Goal: Register for event/course: Register for event/course

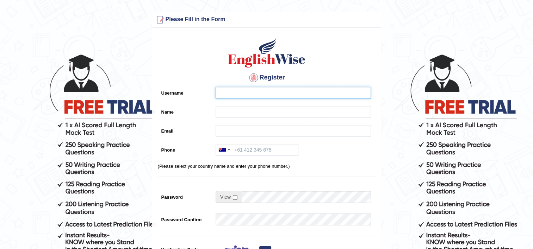
click at [263, 92] on input "Username" at bounding box center [293, 93] width 155 height 12
click at [200, 82] on h4 "Register" at bounding box center [267, 77] width 218 height 11
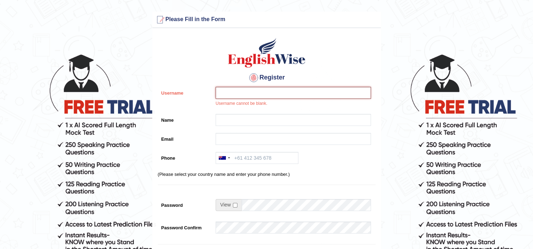
click at [236, 93] on input "Username" at bounding box center [293, 93] width 155 height 12
type input "shiv123"
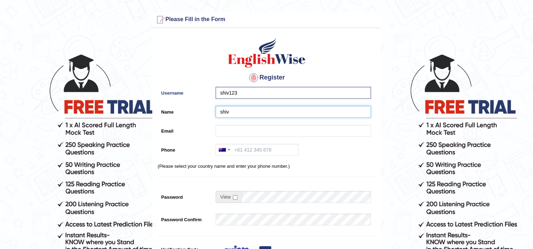
type input "shiv"
type input "s"
type input "ankitroxdworld12@gmail.com"
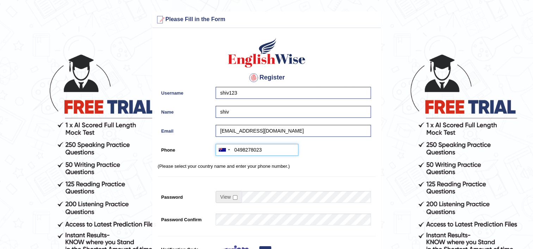
type input "0498278023"
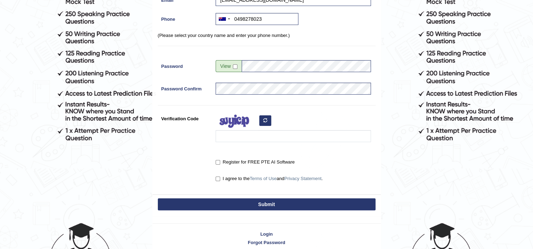
scroll to position [131, 0]
click at [238, 132] on input "Verification Code" at bounding box center [293, 136] width 155 height 12
type input "ozbctu"
click at [272, 161] on label "Register for FREE PTE AI Software" at bounding box center [255, 162] width 79 height 7
click at [220, 161] on input "Register for FREE PTE AI Software" at bounding box center [218, 162] width 5 height 5
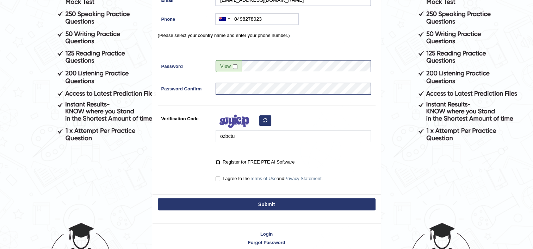
checkbox input "true"
click at [277, 177] on label "I agree to the Terms of Use and Privacy Statement ." at bounding box center [269, 178] width 107 height 7
click at [220, 177] on input "I agree to the Terms of Use and Privacy Statement ." at bounding box center [218, 179] width 5 height 5
checkbox input "true"
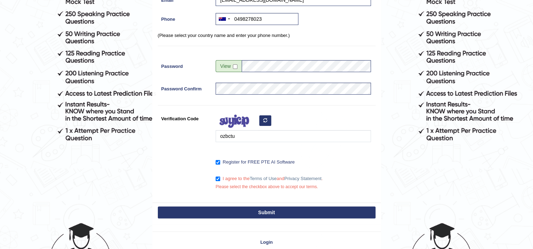
click at [296, 209] on button "Submit" at bounding box center [267, 213] width 218 height 12
type input "+61498278023"
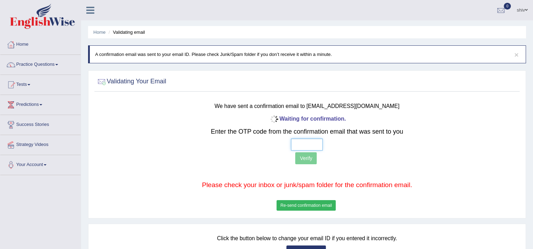
click at [312, 148] on input "text" at bounding box center [307, 145] width 32 height 12
type input "5 6 9 1"
click at [308, 158] on button "Verify" at bounding box center [305, 158] width 21 height 12
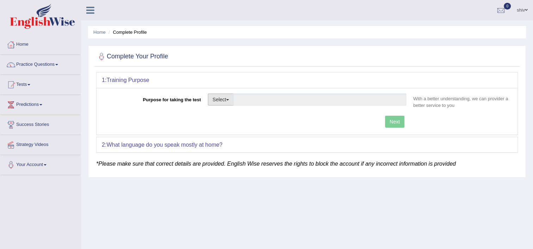
click at [224, 95] on button "Select" at bounding box center [221, 100] width 26 height 12
click at [226, 111] on link "Student Visa" at bounding box center [239, 114] width 63 height 9
type input "Student Visa"
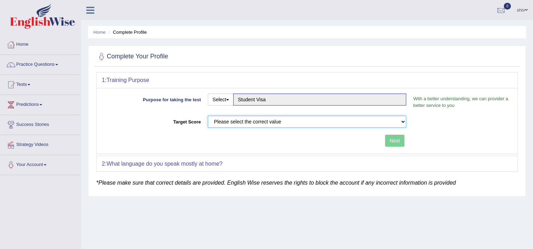
click at [235, 123] on select "Please select the correct value 50 (6 bands) 58 (6.5 bands) 65 (7 bands) 79 (8 …" at bounding box center [307, 122] width 198 height 12
select select "79"
click at [208, 116] on select "Please select the correct value 50 (6 bands) 58 (6.5 bands) 65 (7 bands) 79 (8 …" at bounding box center [307, 122] width 198 height 12
click at [396, 138] on button "Next" at bounding box center [394, 141] width 19 height 12
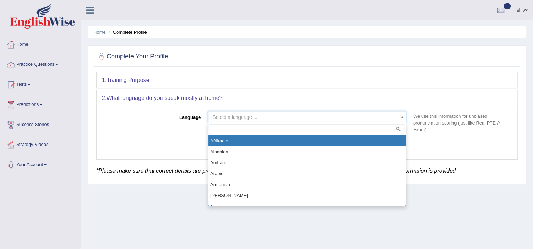
click at [346, 119] on span "Select a language ..." at bounding box center [304, 117] width 185 height 7
type input "hi"
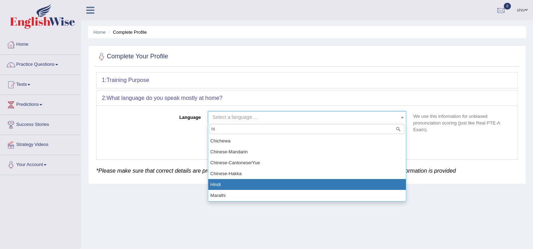
select select "Hindi"
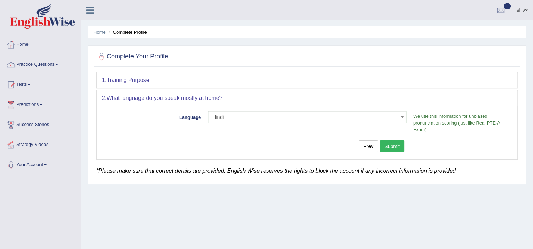
click at [389, 150] on button "Submit" at bounding box center [392, 146] width 25 height 12
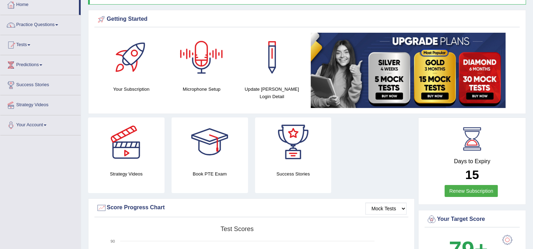
scroll to position [48, 0]
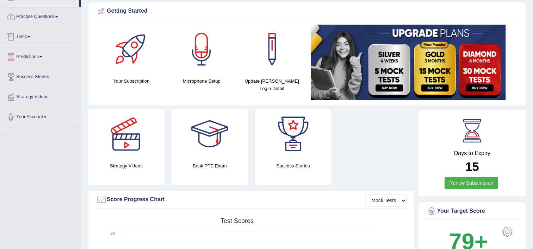
click at [36, 35] on link "Tests" at bounding box center [40, 36] width 80 height 18
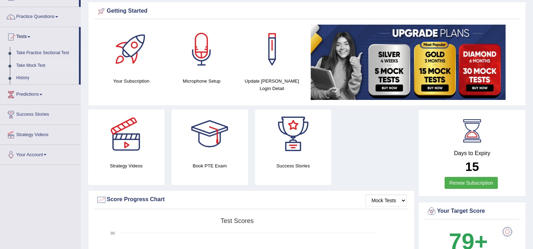
click at [31, 66] on link "Take Mock Test" at bounding box center [46, 66] width 66 height 13
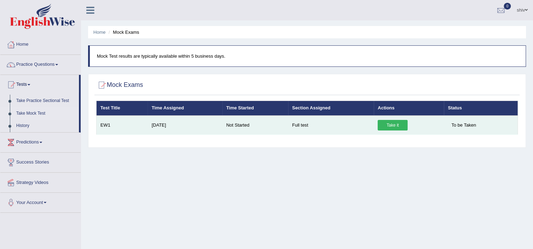
click at [383, 123] on link "Take it" at bounding box center [392, 125] width 30 height 11
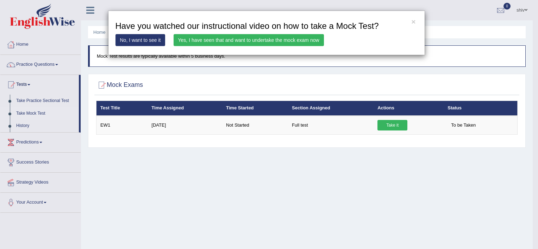
click at [245, 41] on link "Yes, I have seen that and want to undertake the mock exam now" at bounding box center [249, 40] width 150 height 12
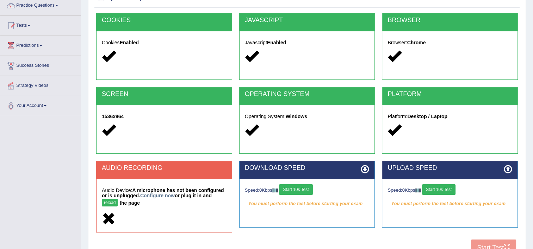
scroll to position [70, 0]
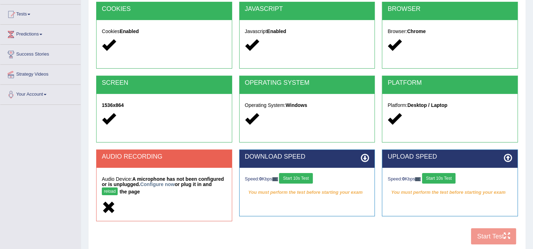
click at [118, 188] on button "reload" at bounding box center [110, 192] width 16 height 8
drag, startPoint x: 0, startPoint y: 0, endPoint x: 214, endPoint y: 186, distance: 283.5
click at [118, 188] on button "reload" at bounding box center [110, 192] width 16 height 8
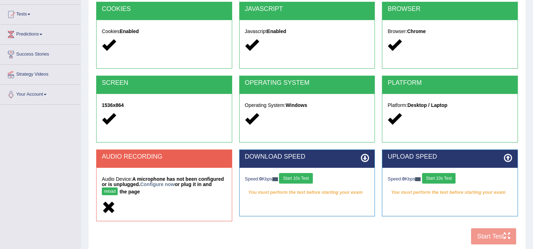
click at [118, 188] on button "reload" at bounding box center [110, 192] width 16 height 8
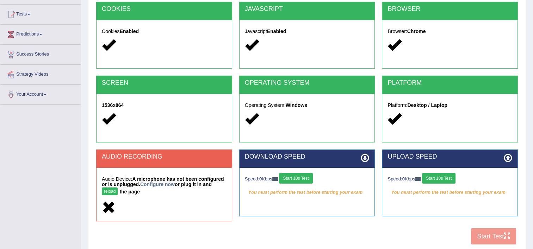
click at [118, 188] on button "reload" at bounding box center [110, 192] width 16 height 8
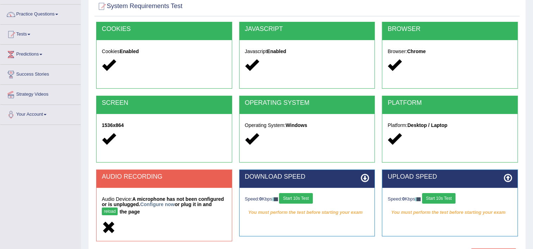
scroll to position [35, 0]
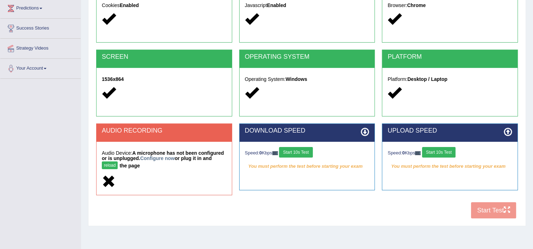
scroll to position [120, 0]
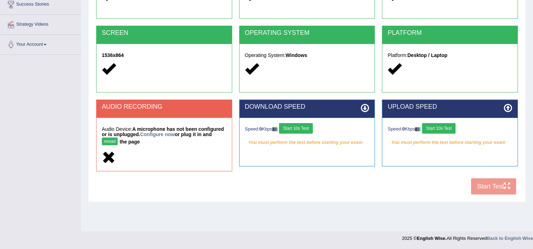
click at [308, 128] on button "Start 10s Test" at bounding box center [295, 128] width 33 height 11
click at [444, 128] on button "Start 10s Test" at bounding box center [438, 128] width 33 height 11
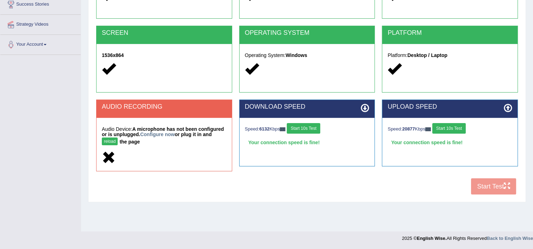
click at [118, 138] on button "reload" at bounding box center [110, 142] width 16 height 8
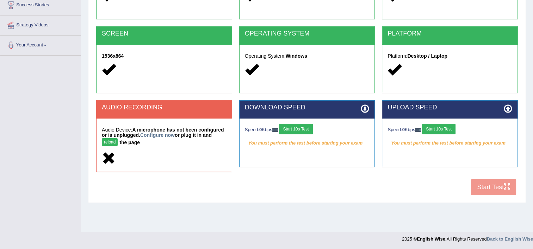
scroll to position [120, 0]
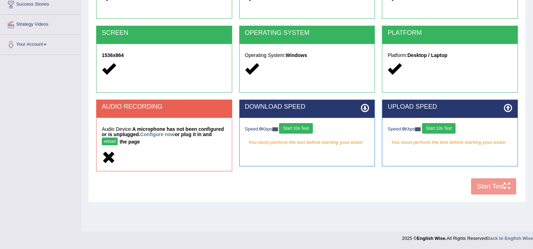
click at [118, 138] on button "reload" at bounding box center [110, 142] width 16 height 8
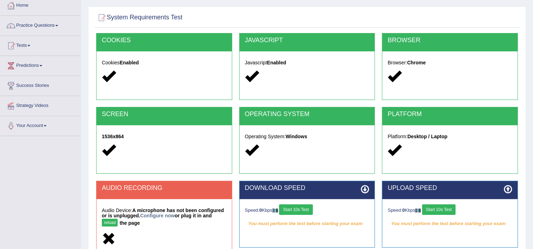
scroll to position [85, 0]
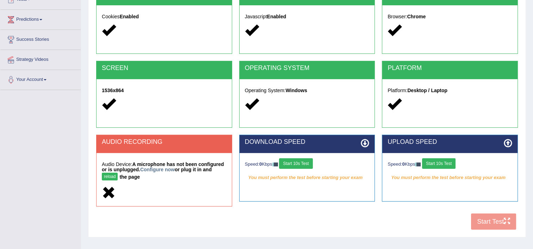
click at [299, 163] on button "Start 10s Test" at bounding box center [295, 163] width 33 height 11
click at [361, 218] on div "COOKIES Cookies Enabled JAVASCRIPT Javascript Enabled BROWSER Browser: Chrome S…" at bounding box center [306, 110] width 425 height 247
click at [118, 173] on button "reload" at bounding box center [110, 177] width 16 height 8
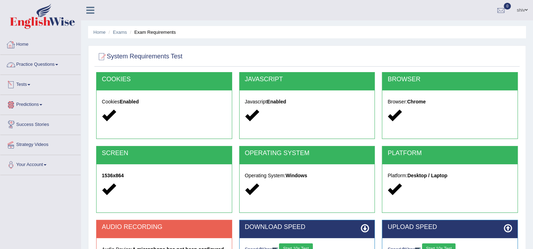
click at [25, 43] on link "Home" at bounding box center [40, 44] width 80 height 18
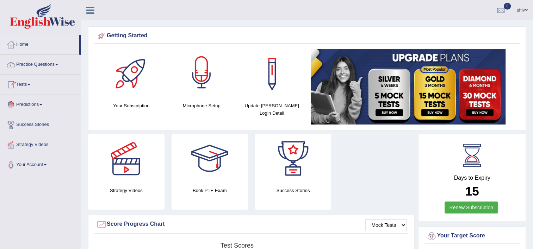
click at [205, 74] on div at bounding box center [201, 73] width 49 height 49
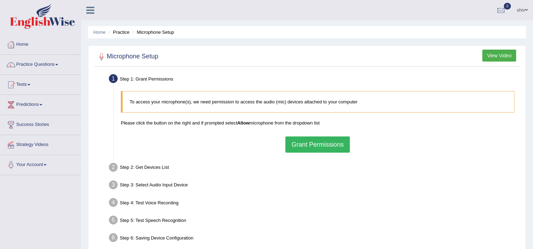
click at [337, 142] on button "Grant Permissions" at bounding box center [317, 145] width 64 height 16
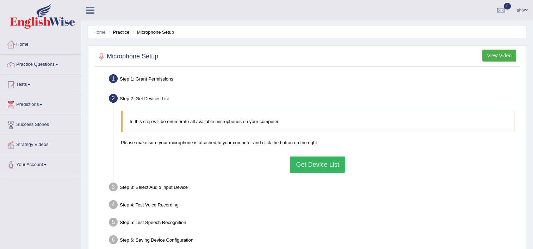
click at [317, 167] on button "Get Device List" at bounding box center [317, 165] width 55 height 16
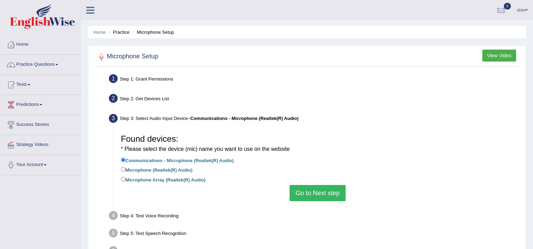
click at [176, 169] on label "Microphone (Realtek(R) Audio)" at bounding box center [156, 170] width 71 height 8
click at [125, 169] on input "Microphone (Realtek(R) Audio)" at bounding box center [123, 169] width 5 height 5
radio input "true"
click at [186, 159] on label "Communications - Microphone (Realtek(R) Audio)" at bounding box center [177, 160] width 113 height 8
click at [125, 159] on input "Communications - Microphone (Realtek(R) Audio)" at bounding box center [123, 160] width 5 height 5
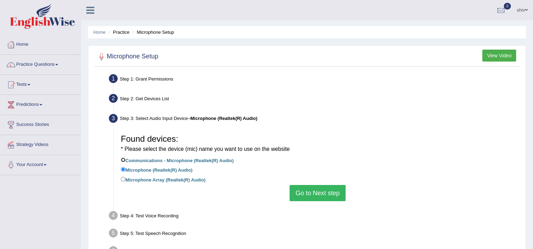
radio input "true"
click at [316, 192] on button "Go to Next step" at bounding box center [317, 193] width 56 height 16
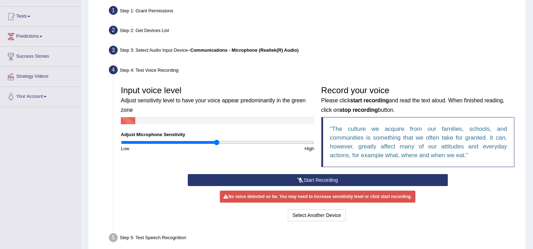
scroll to position [70, 0]
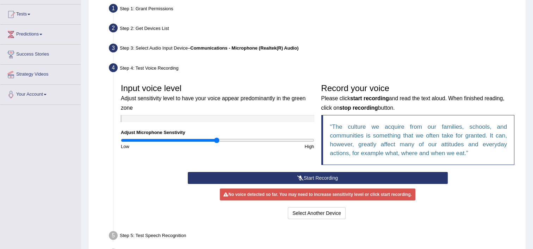
click at [289, 177] on button "Start Recording" at bounding box center [318, 178] width 260 height 12
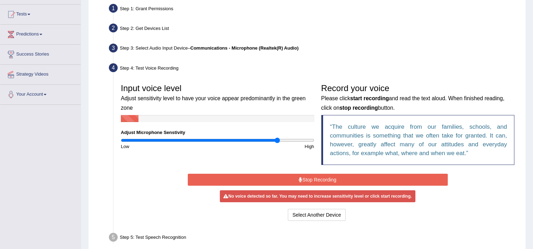
drag, startPoint x: 217, startPoint y: 141, endPoint x: 276, endPoint y: 144, distance: 59.2
click at [276, 143] on input "range" at bounding box center [217, 141] width 193 height 6
drag, startPoint x: 279, startPoint y: 138, endPoint x: 297, endPoint y: 143, distance: 19.3
click at [297, 143] on input "range" at bounding box center [217, 141] width 193 height 6
drag, startPoint x: 298, startPoint y: 140, endPoint x: 271, endPoint y: 139, distance: 27.1
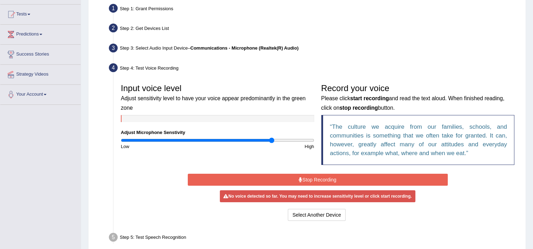
click at [271, 139] on input "range" at bounding box center [217, 141] width 193 height 6
drag, startPoint x: 270, startPoint y: 140, endPoint x: 251, endPoint y: 139, distance: 19.4
type input "1.36"
click at [251, 139] on input "range" at bounding box center [217, 141] width 193 height 6
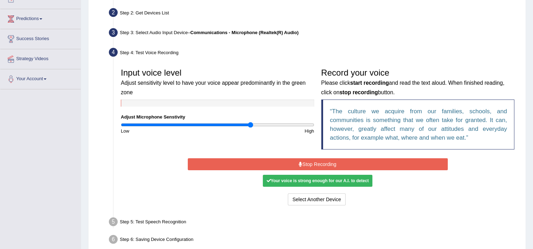
scroll to position [120, 0]
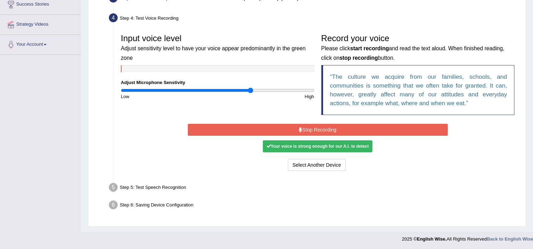
click at [307, 127] on button "Stop Recording" at bounding box center [318, 130] width 260 height 12
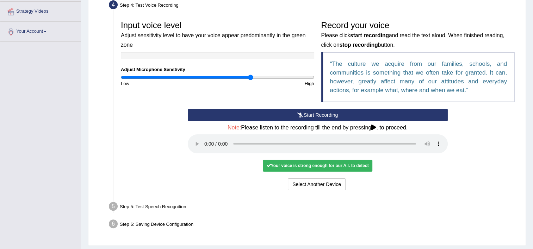
scroll to position [153, 0]
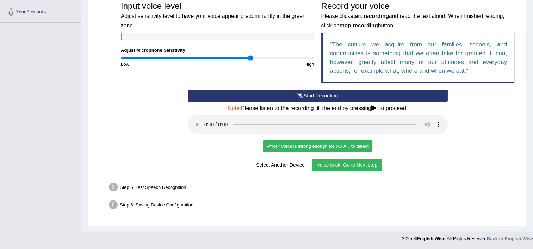
click at [336, 166] on button "Voice is ok. Go to Next step" at bounding box center [347, 165] width 70 height 12
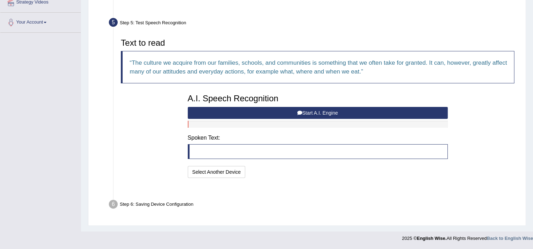
scroll to position [125, 0]
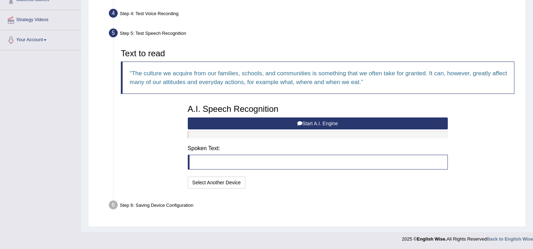
click at [283, 124] on button "Start A.I. Engine" at bounding box center [318, 124] width 260 height 12
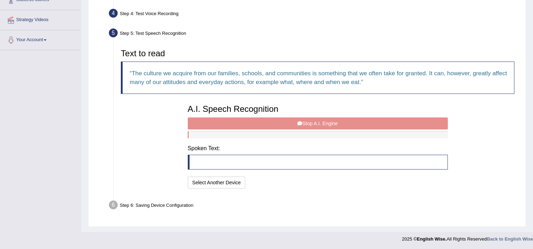
click at [313, 124] on div "A.I. Speech Recognition Start A.I. Engine Stop A.I. Engine Note: Please listen …" at bounding box center [317, 145] width 267 height 89
click at [242, 160] on blockquote at bounding box center [318, 162] width 260 height 15
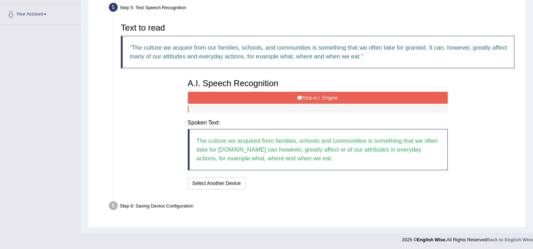
scroll to position [151, 0]
click at [314, 98] on button "Stop A.I. Engine" at bounding box center [318, 98] width 260 height 12
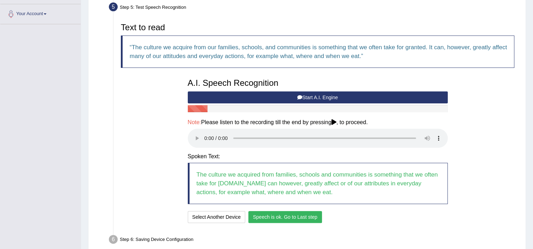
click at [291, 217] on button "Speech is ok. Go to Last step" at bounding box center [285, 217] width 74 height 12
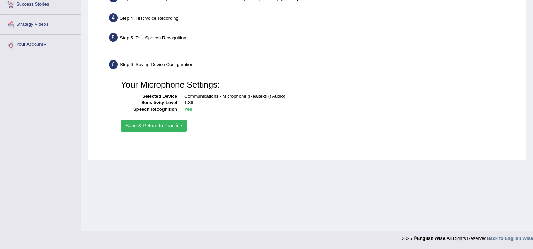
scroll to position [120, 0]
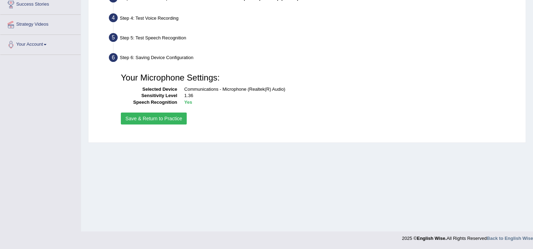
click at [163, 117] on button "Save & Return to Practice" at bounding box center [154, 119] width 66 height 12
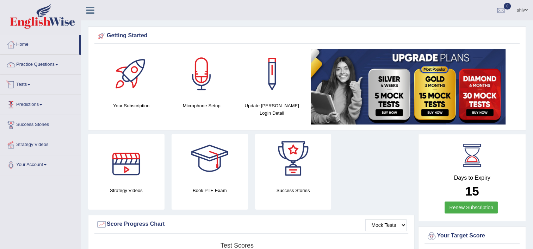
click at [17, 83] on link "Tests" at bounding box center [40, 84] width 80 height 18
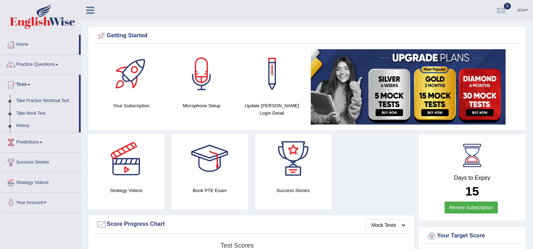
click at [31, 113] on link "Take Mock Test" at bounding box center [46, 113] width 66 height 13
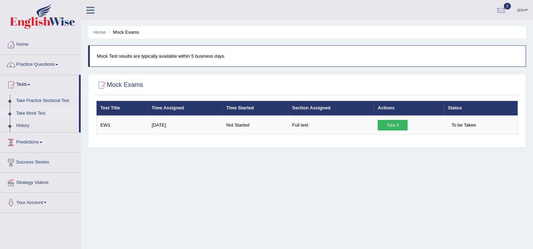
click at [397, 126] on link "Take it" at bounding box center [392, 125] width 30 height 11
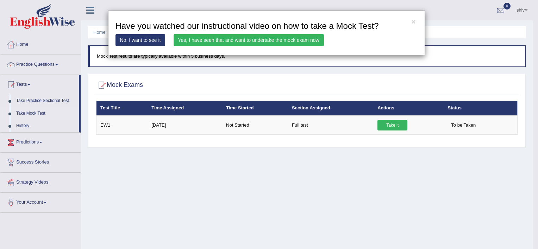
click at [251, 37] on link "Yes, I have seen that and want to undertake the mock exam now" at bounding box center [249, 40] width 150 height 12
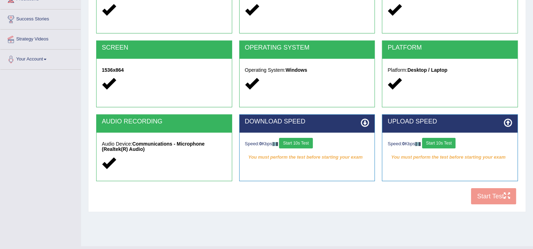
click at [304, 144] on button "Start 10s Test" at bounding box center [295, 143] width 33 height 11
click at [454, 140] on button "Start 10s Test" at bounding box center [438, 143] width 33 height 11
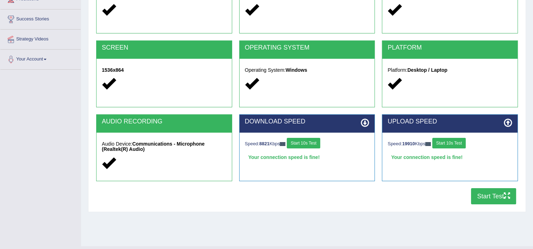
click at [498, 198] on button "Start Test" at bounding box center [493, 196] width 45 height 16
